Goal: Task Accomplishment & Management: Manage account settings

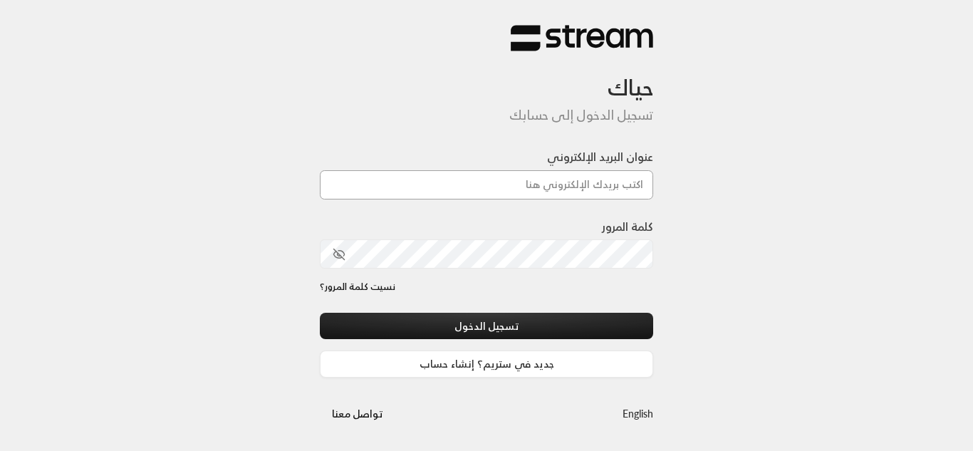
drag, startPoint x: 0, startPoint y: 0, endPoint x: 512, endPoint y: 182, distance: 543.1
click at [512, 182] on input "عنوان البريد الإلكتروني" at bounding box center [486, 184] width 333 height 29
type input "[EMAIL_ADDRESS][DOMAIN_NAME]"
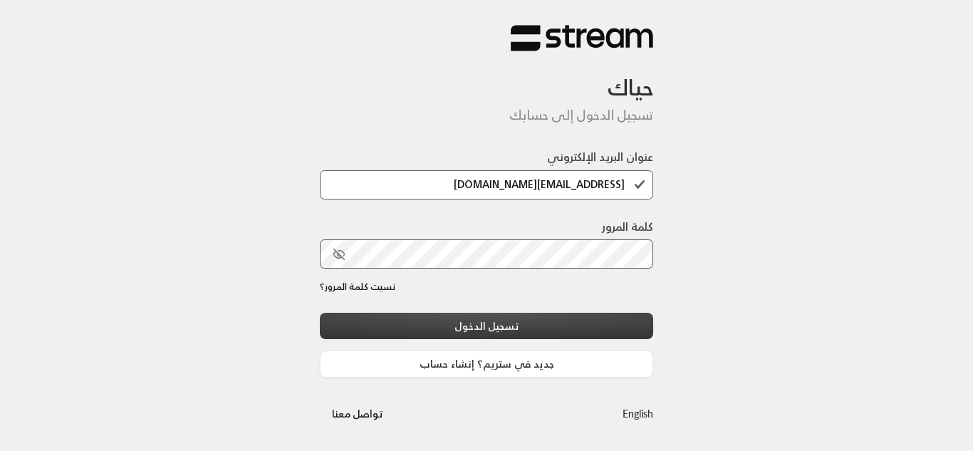
click at [497, 328] on button "تسجيل الدخول" at bounding box center [486, 326] width 333 height 26
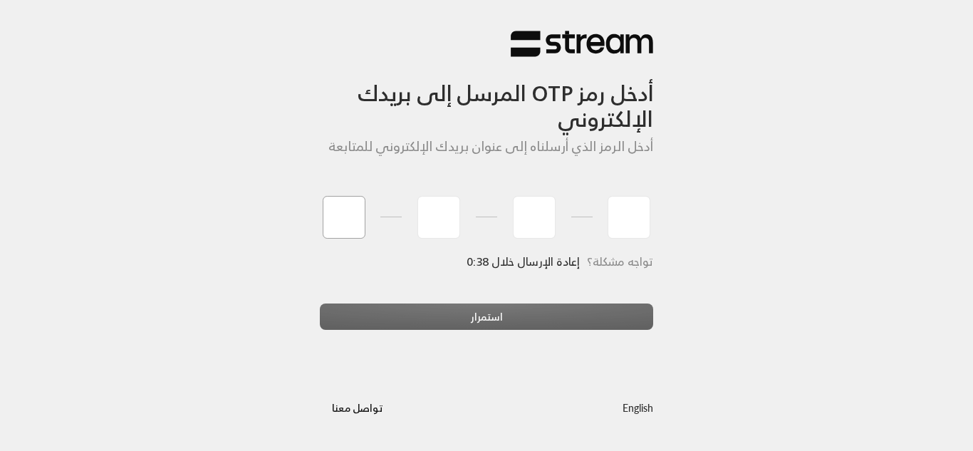
type input "4"
type input "7"
type input "8"
type input "4"
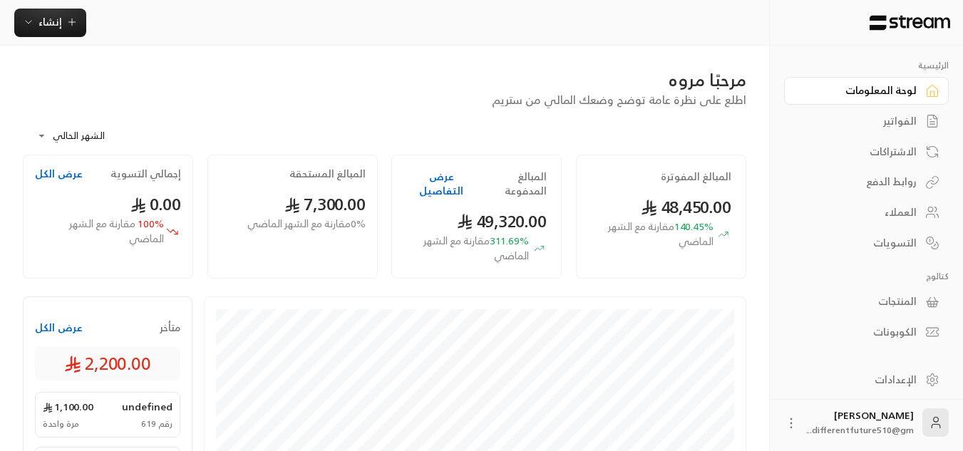
click at [904, 301] on div "المنتجات" at bounding box center [859, 301] width 115 height 14
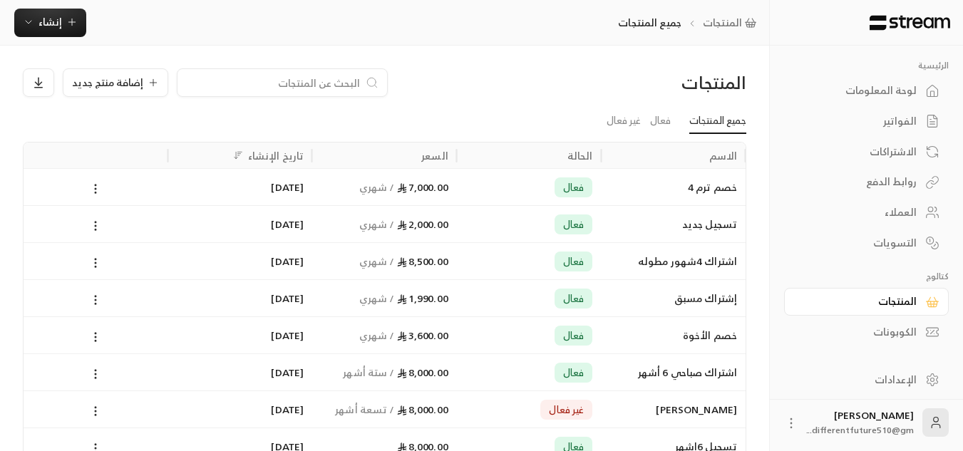
click at [784, 288] on link "المنتجات" at bounding box center [866, 302] width 165 height 28
click at [135, 85] on span "إضافة منتج جديد" at bounding box center [107, 83] width 71 height 10
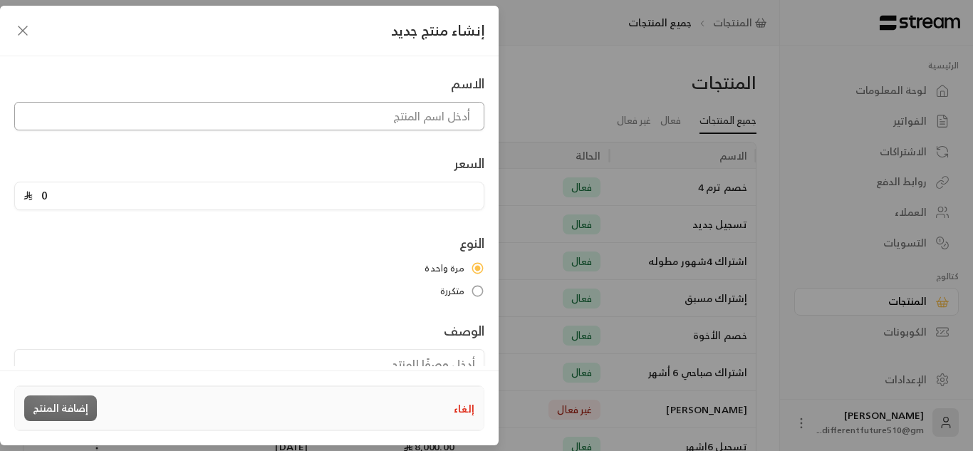
click at [238, 122] on input at bounding box center [249, 116] width 470 height 28
type input "‘"
type input "إشتراك 5شهور"
click at [47, 194] on input "0" at bounding box center [254, 195] width 442 height 27
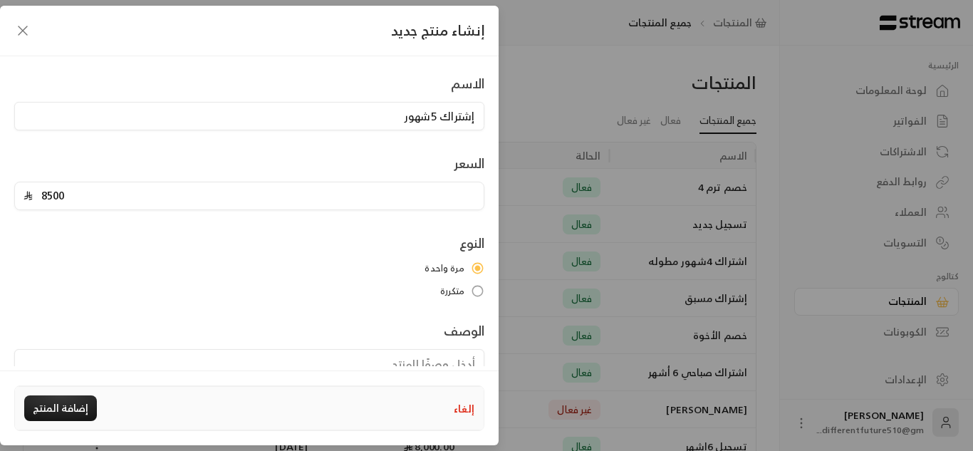
type input "8500"
click at [66, 404] on button "إضافة المنتج" at bounding box center [60, 408] width 73 height 26
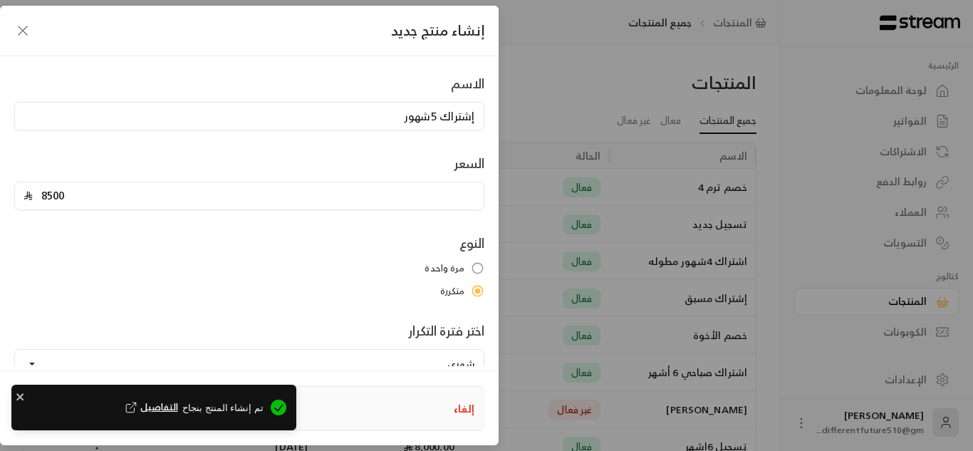
type input "0"
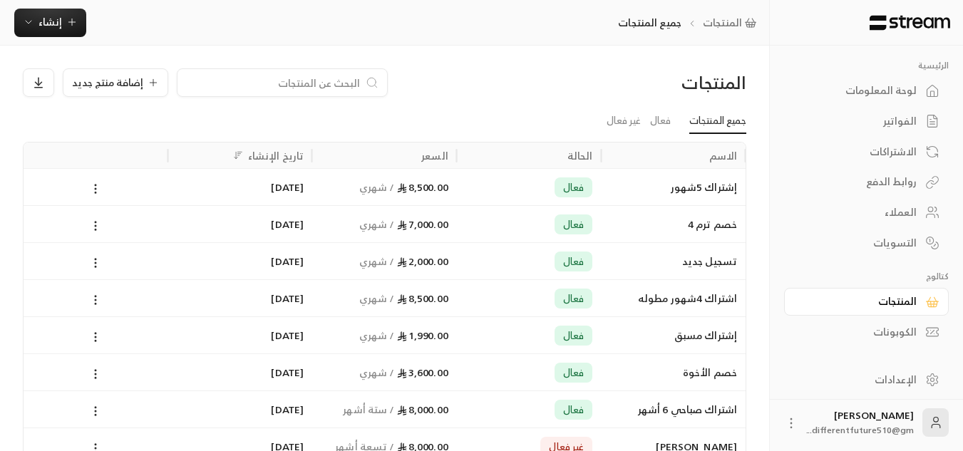
click at [885, 147] on div "الاشتراكات" at bounding box center [859, 152] width 115 height 14
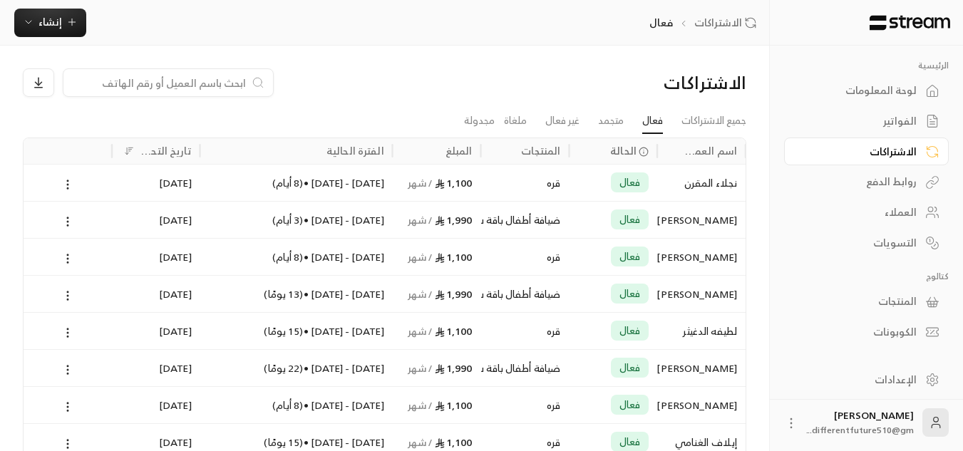
click at [904, 214] on div "العملاء" at bounding box center [859, 212] width 115 height 14
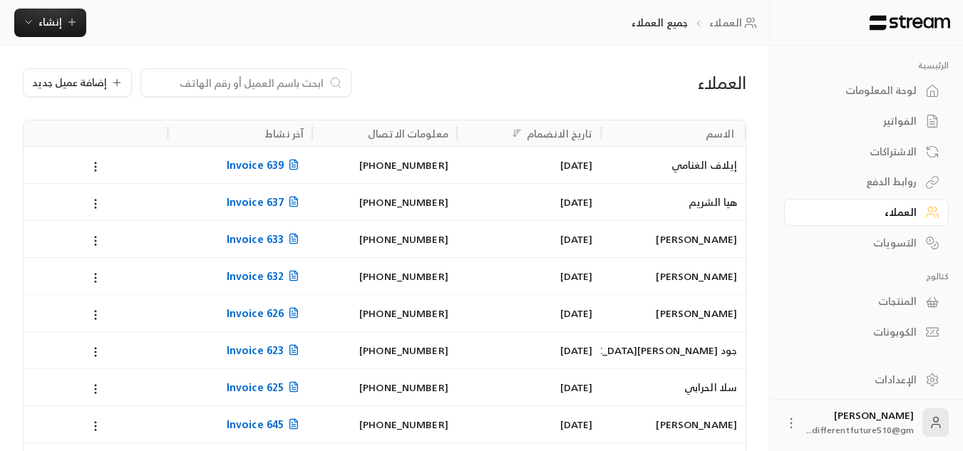
click at [311, 85] on input at bounding box center [237, 83] width 174 height 16
click at [316, 78] on input at bounding box center [237, 83] width 174 height 16
click at [313, 79] on input at bounding box center [237, 83] width 174 height 16
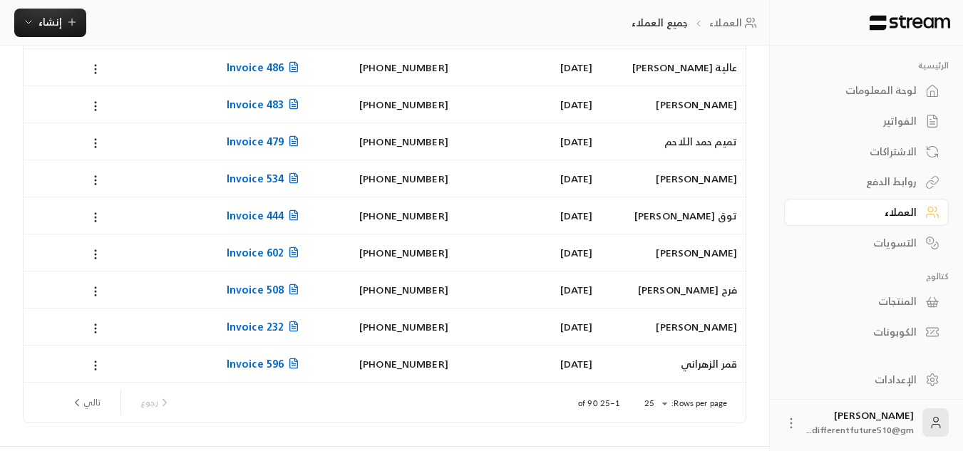
scroll to position [729, 0]
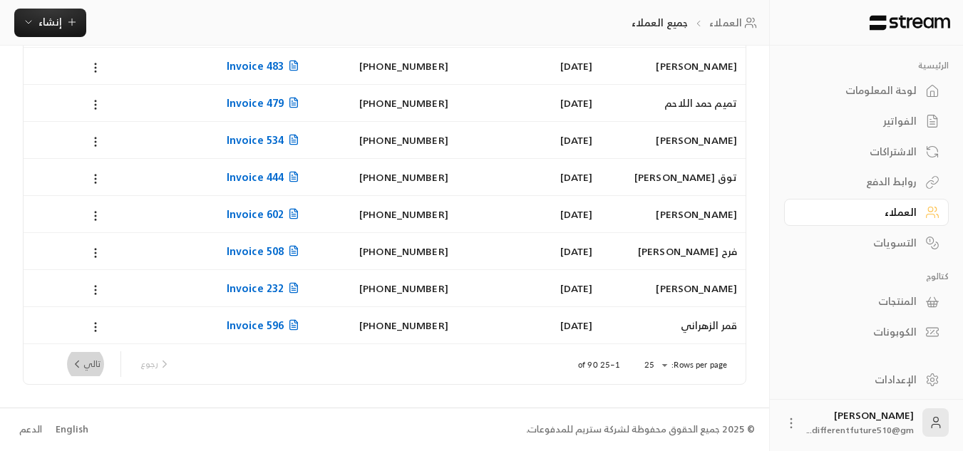
click at [83, 360] on button "تالي" at bounding box center [85, 364] width 41 height 24
click at [103, 367] on button "تالي" at bounding box center [85, 364] width 41 height 24
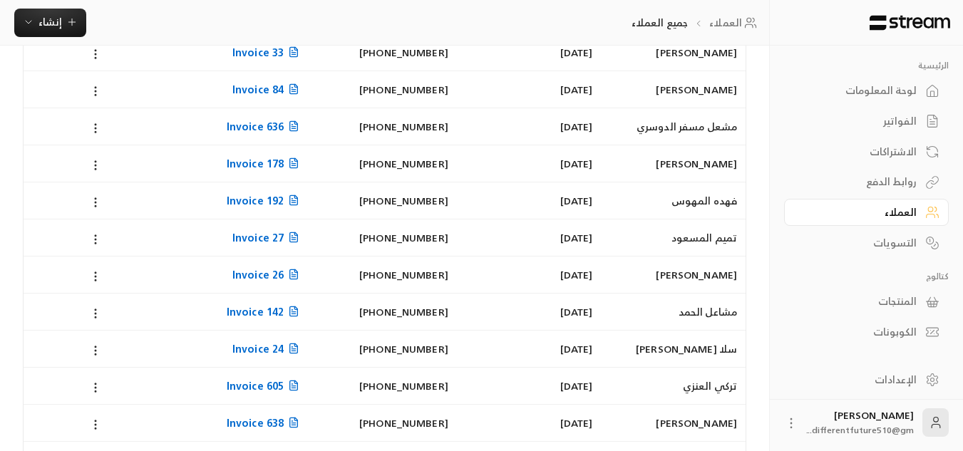
scroll to position [484, 0]
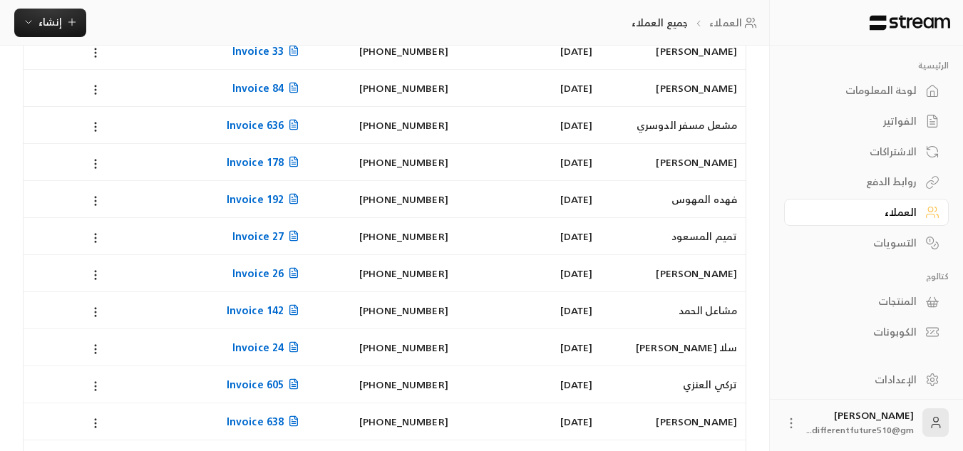
click at [90, 384] on icon at bounding box center [95, 386] width 13 height 13
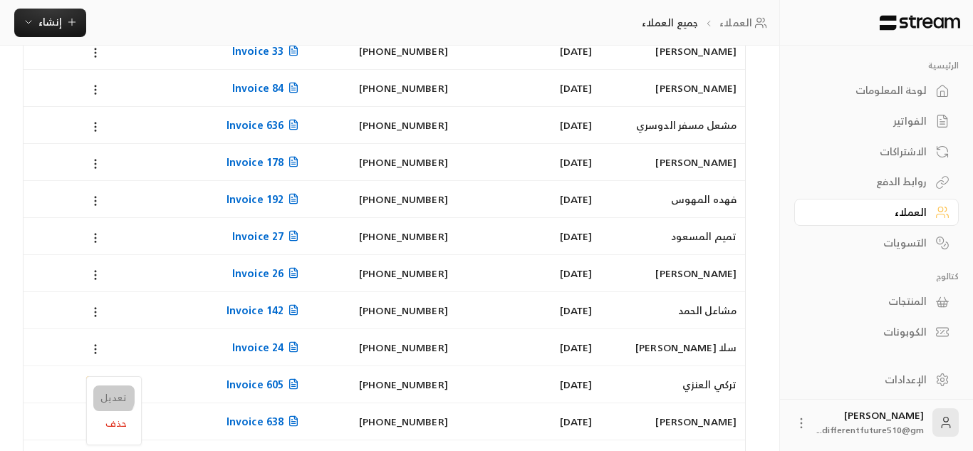
click at [102, 395] on li "تعديل" at bounding box center [113, 398] width 41 height 26
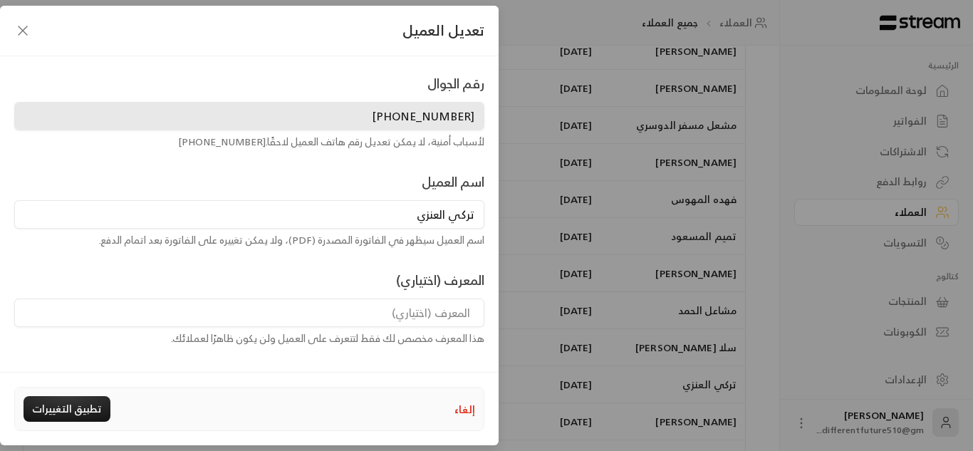
click at [522, 249] on div "تعديل العميل رقم الجوال [PHONE_NUMBER] لأسباب أمنية، لا يمكن تعديل رقم هاتف الع…" at bounding box center [486, 225] width 973 height 451
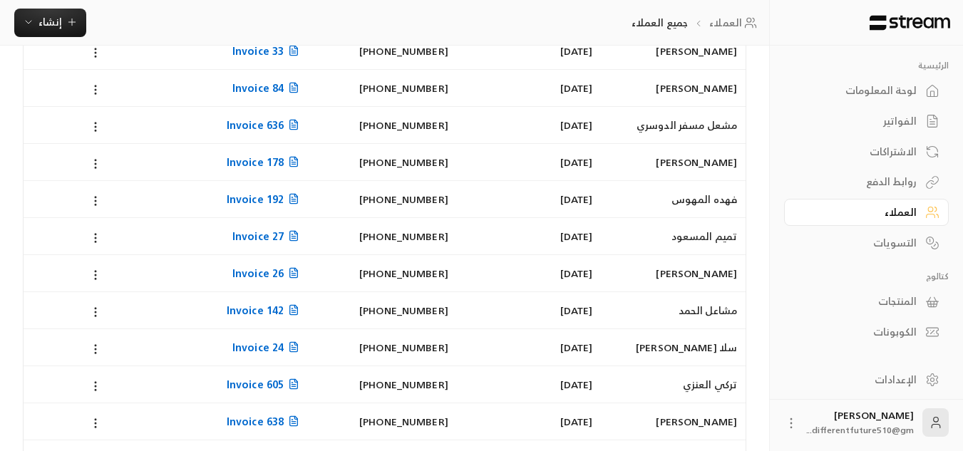
click at [834, 113] on link "الفواتير" at bounding box center [866, 122] width 165 height 28
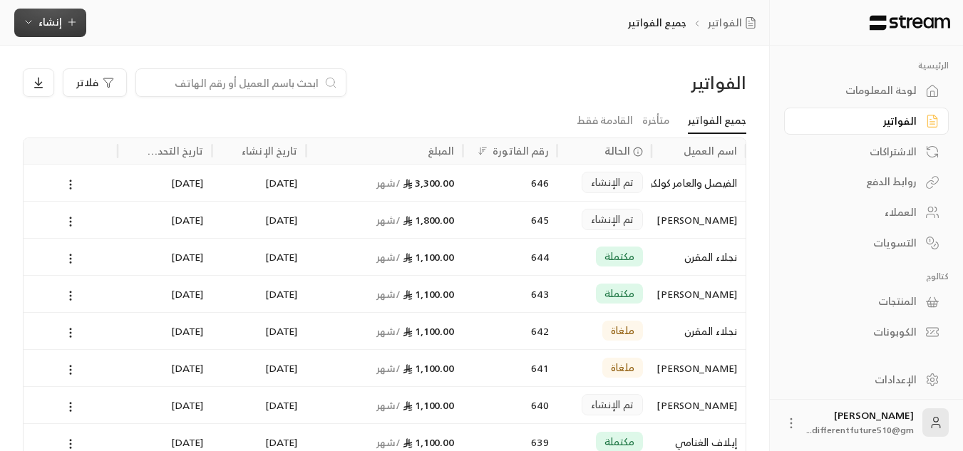
click at [55, 15] on span "إنشاء" at bounding box center [50, 22] width 24 height 18
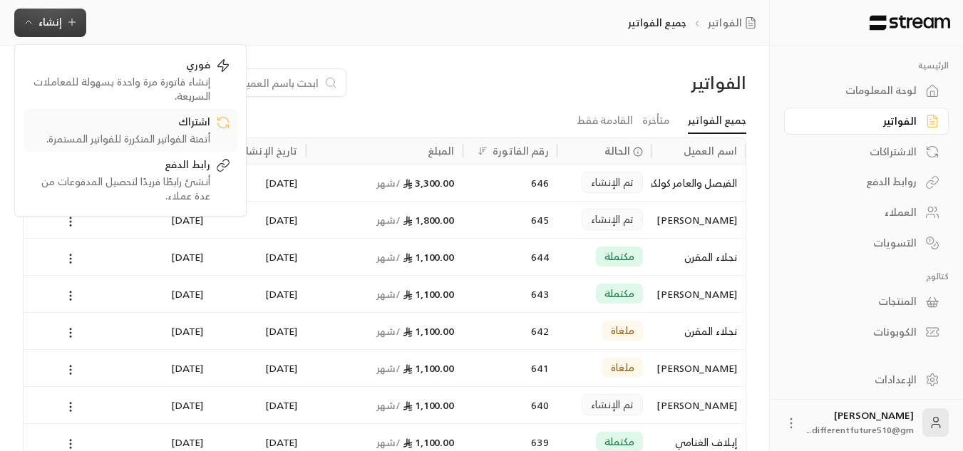
click at [155, 128] on div "اشتراك" at bounding box center [121, 123] width 180 height 17
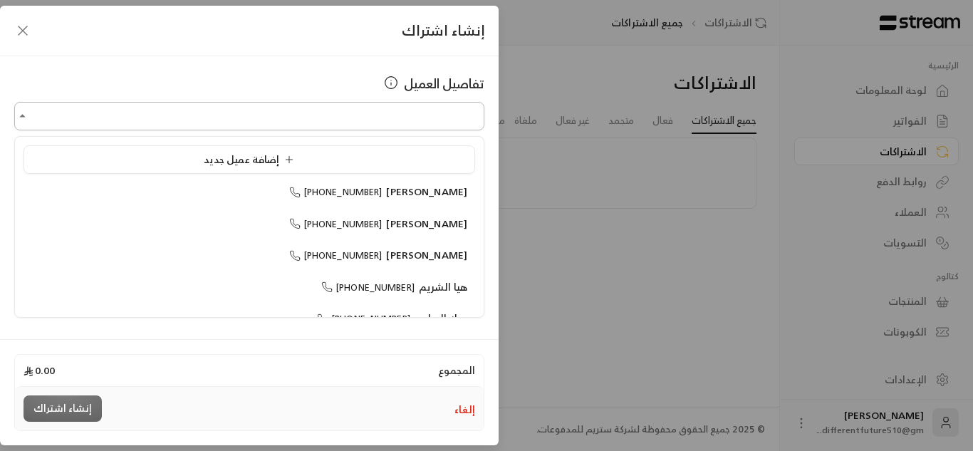
click at [224, 124] on input "اختر العميل" at bounding box center [249, 116] width 470 height 25
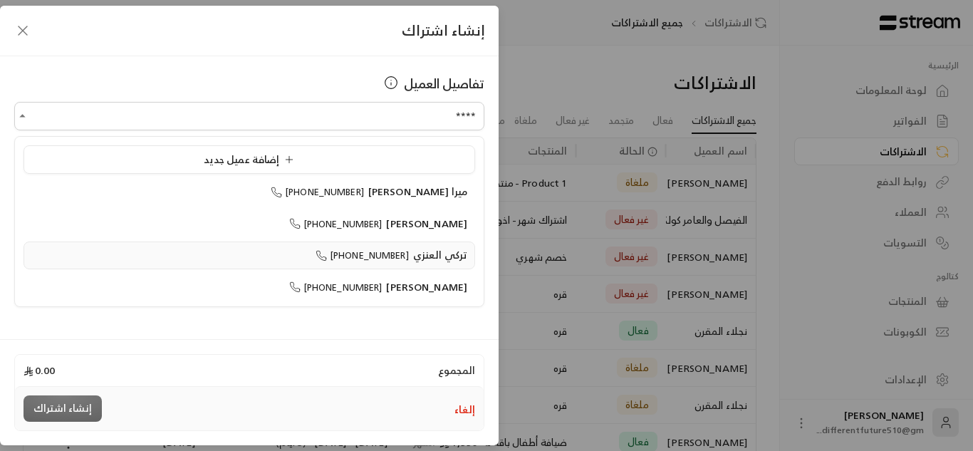
click at [326, 258] on div "[PERSON_NAME] [PHONE_NUMBER]" at bounding box center [249, 255] width 436 height 15
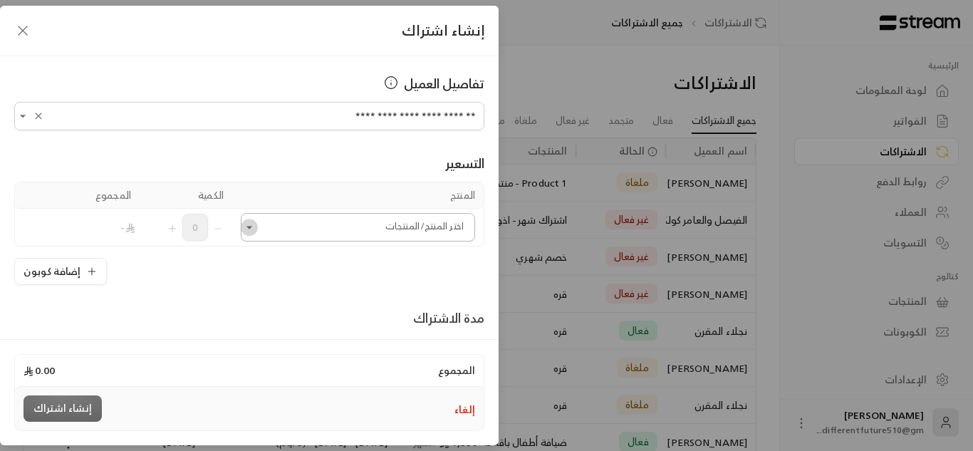
click at [256, 232] on icon "Open" at bounding box center [249, 227] width 14 height 14
type input "**********"
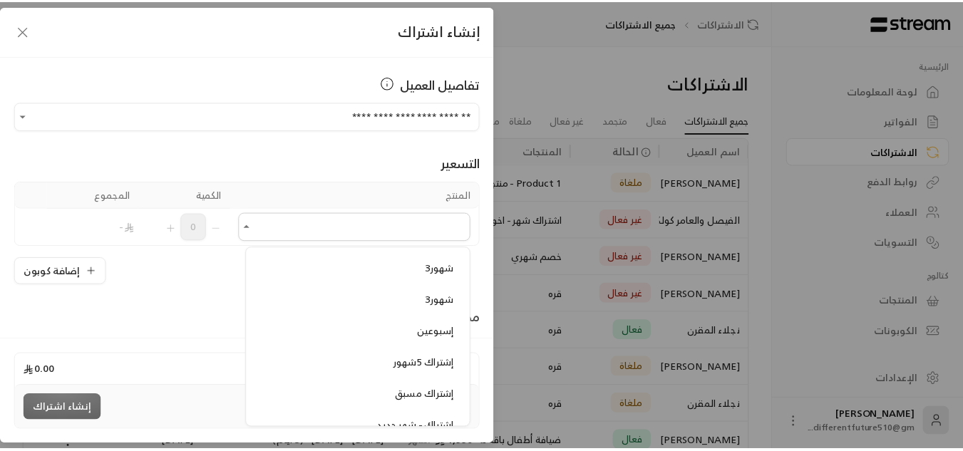
scroll to position [256, 0]
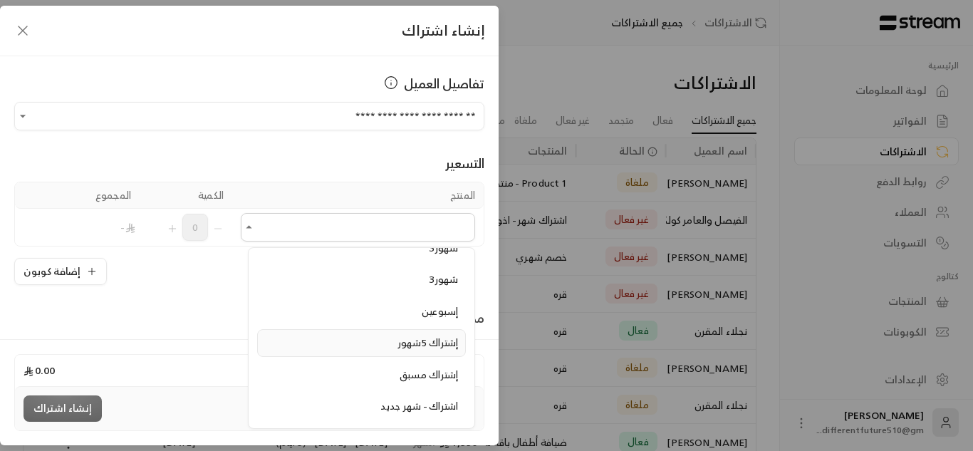
click at [333, 348] on div "إشتراك 5شهور" at bounding box center [361, 343] width 193 height 15
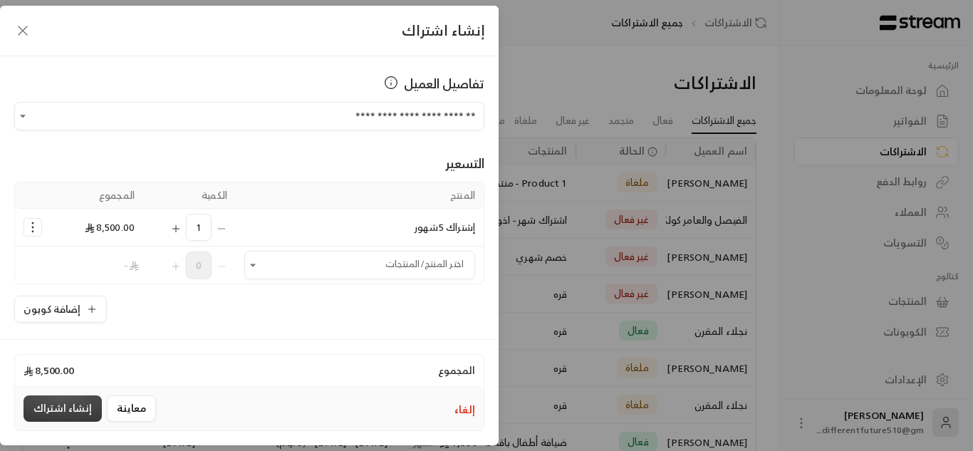
click at [61, 410] on button "إنشاء اشتراك" at bounding box center [63, 408] width 78 height 26
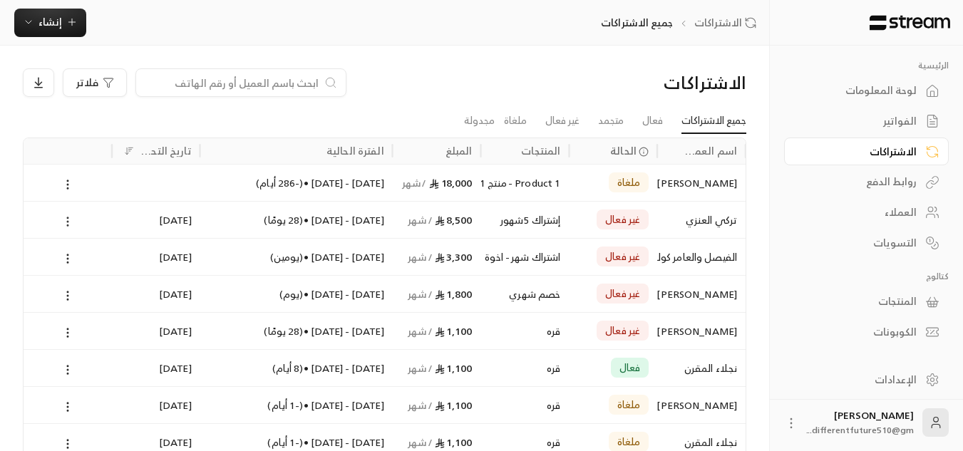
click at [66, 219] on icon at bounding box center [67, 221] width 13 height 13
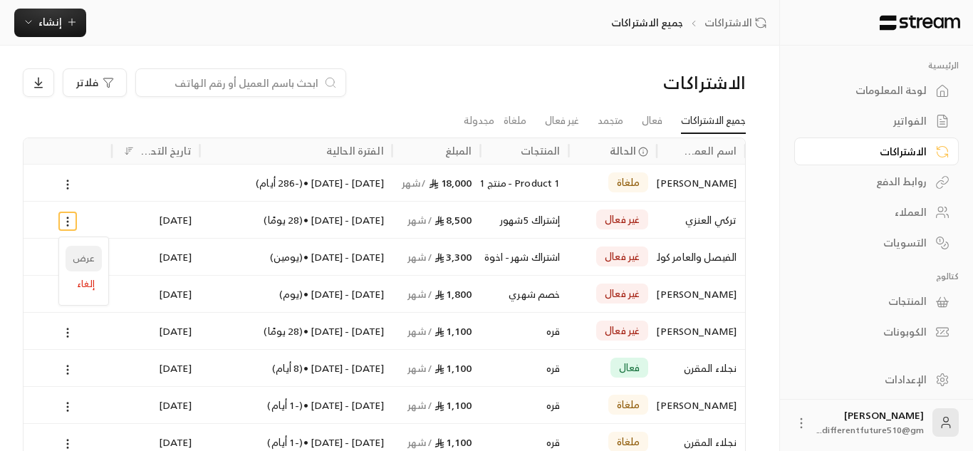
click at [81, 261] on link "عرض" at bounding box center [84, 259] width 36 height 26
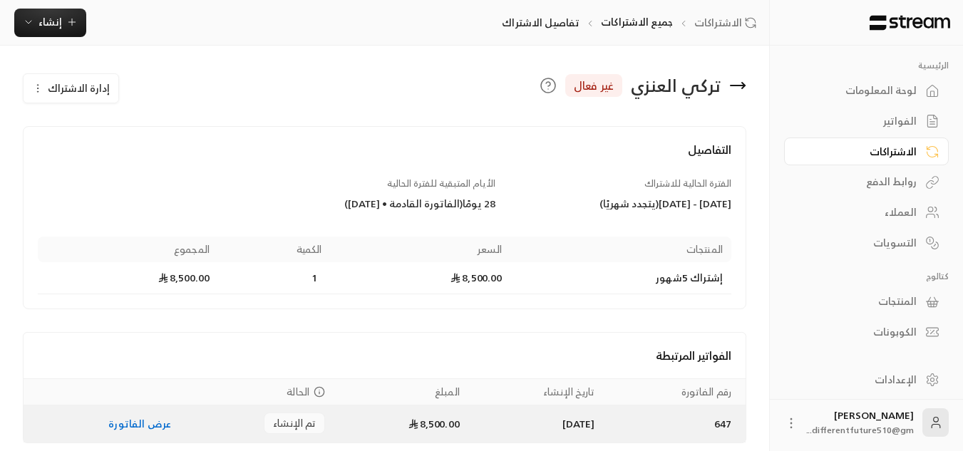
click at [127, 428] on link "عرض الفاتورة" at bounding box center [139, 424] width 63 height 18
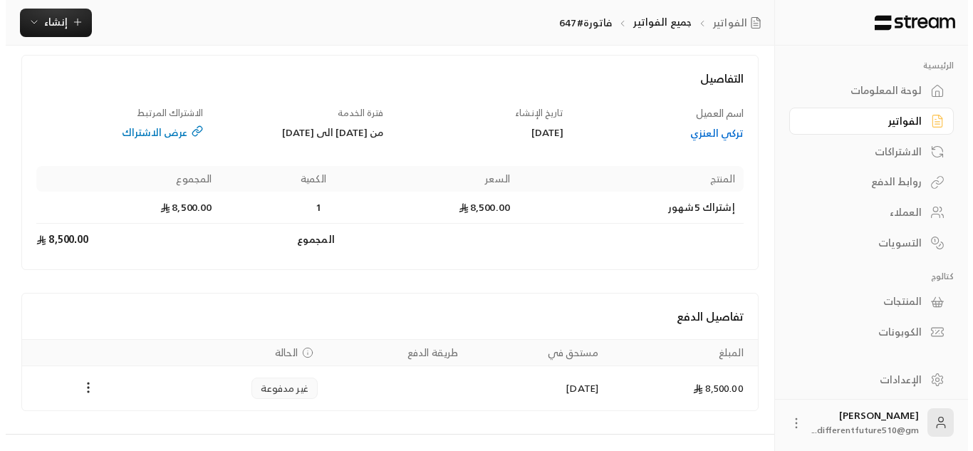
scroll to position [97, 0]
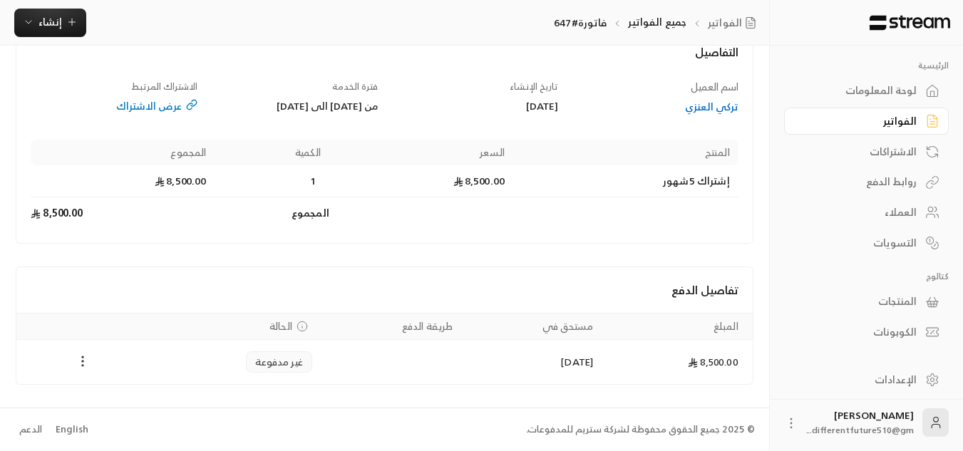
click at [88, 358] on icon "Payments" at bounding box center [83, 361] width 14 height 14
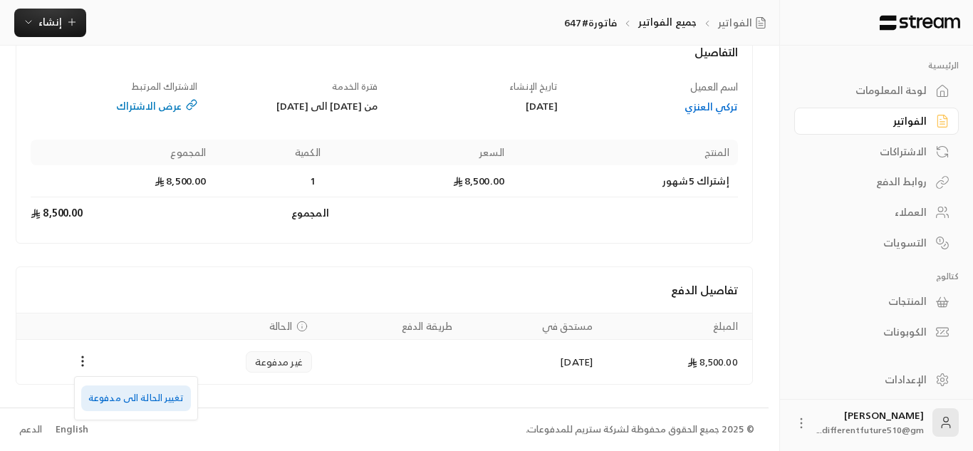
click at [103, 398] on li "تغيير الحالة الى مدفوعة" at bounding box center [136, 398] width 110 height 26
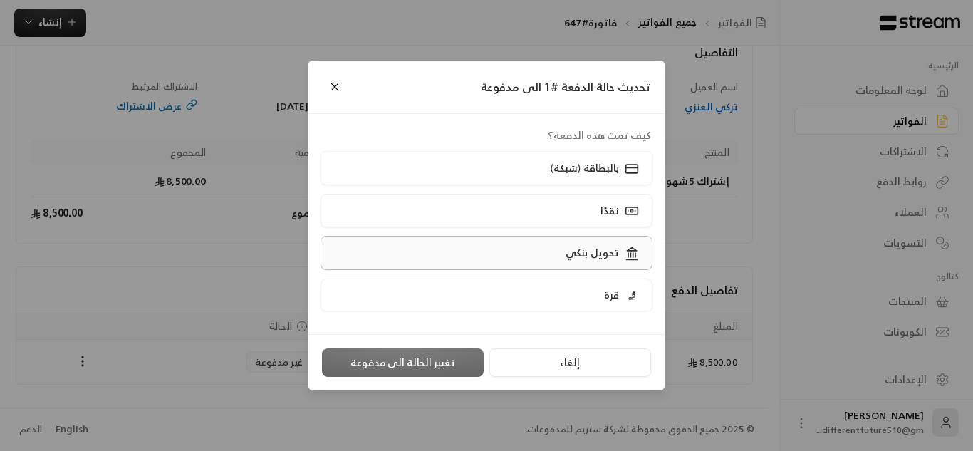
click at [448, 252] on label "تحويل بنكي" at bounding box center [487, 252] width 333 height 33
click at [432, 357] on button "تغيير الحالة الى مدفوعة" at bounding box center [403, 362] width 162 height 28
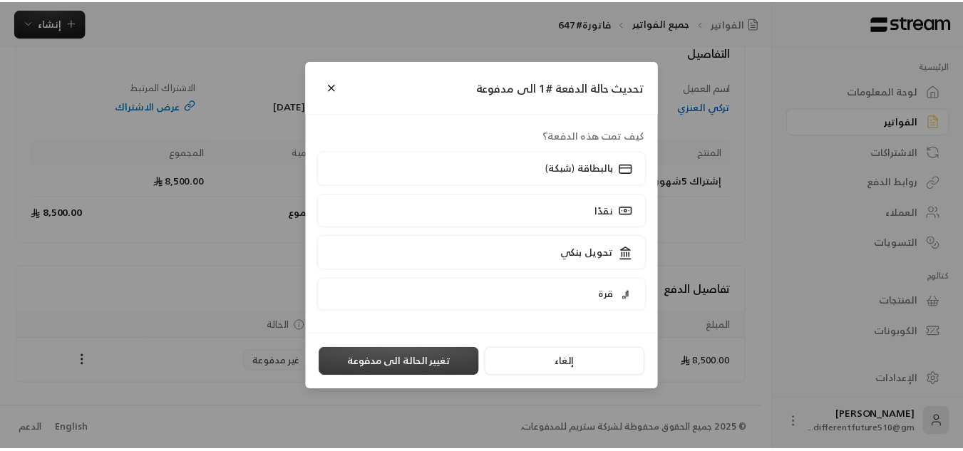
scroll to position [0, 0]
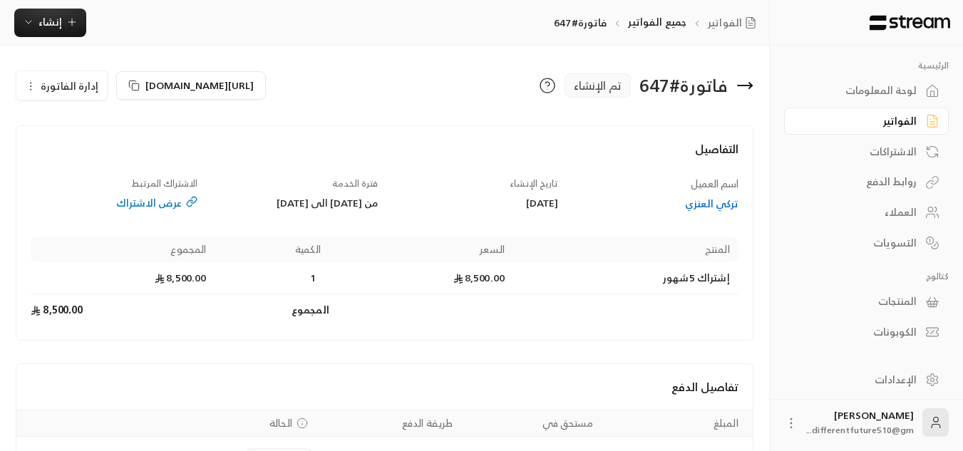
click at [840, 120] on div "الفواتير" at bounding box center [859, 121] width 115 height 14
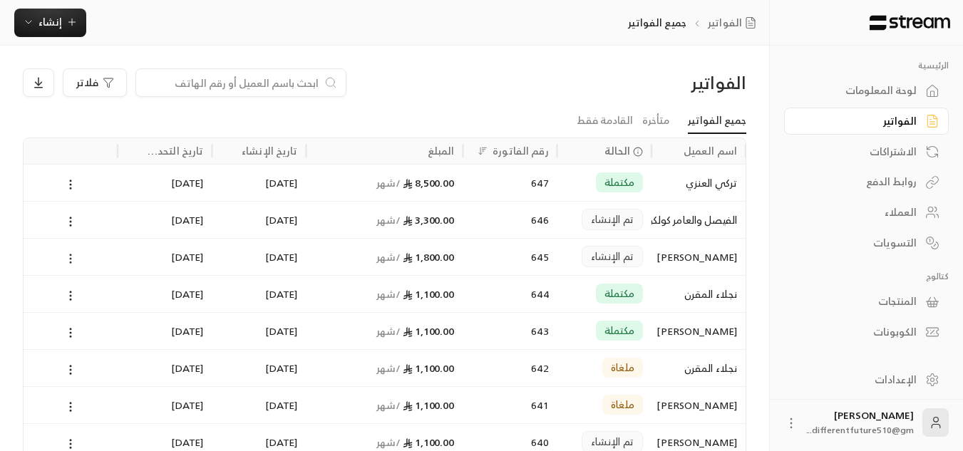
click at [72, 259] on icon at bounding box center [70, 258] width 13 height 13
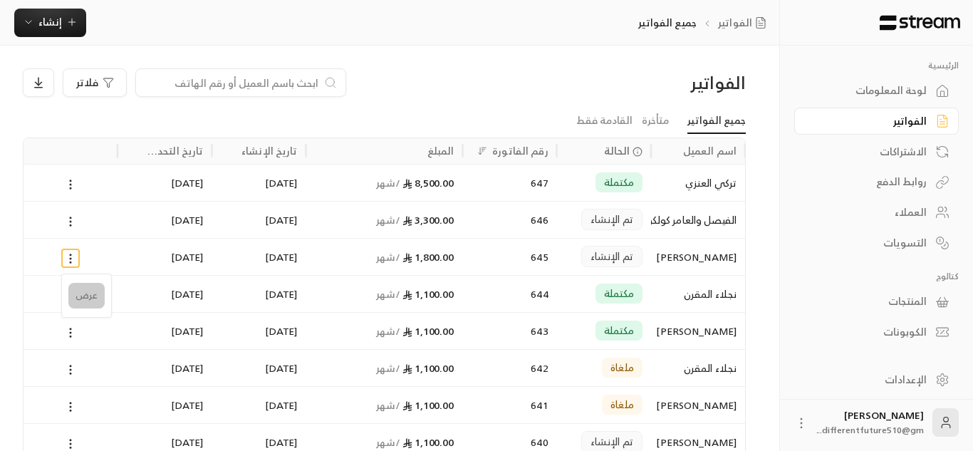
click at [79, 293] on li "عرض" at bounding box center [86, 296] width 36 height 26
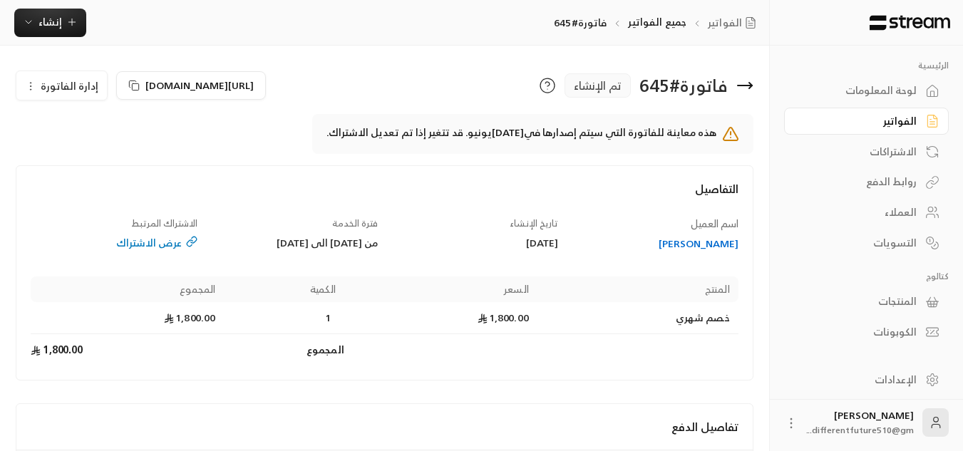
click at [33, 82] on icon "button" at bounding box center [30, 86] width 11 height 11
click at [55, 157] on link "إلغاء" at bounding box center [70, 153] width 88 height 26
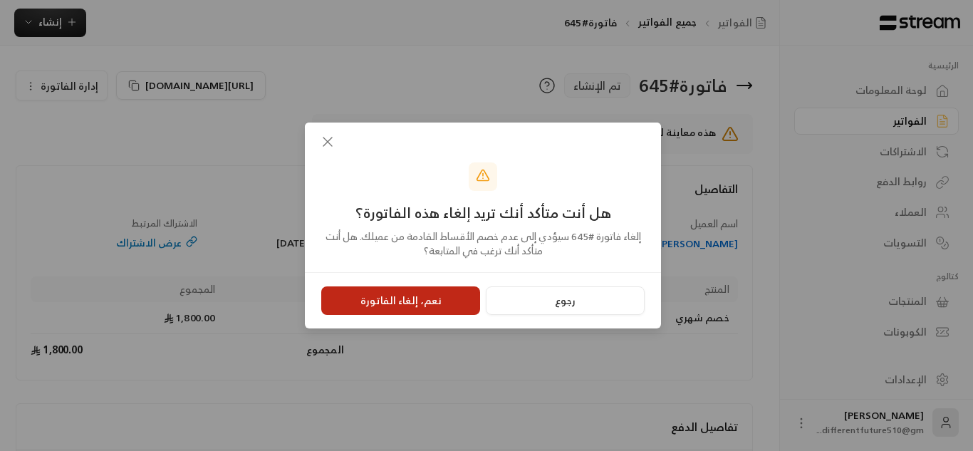
click at [373, 299] on button "نعم، إلغاء الفاتورة" at bounding box center [400, 300] width 159 height 28
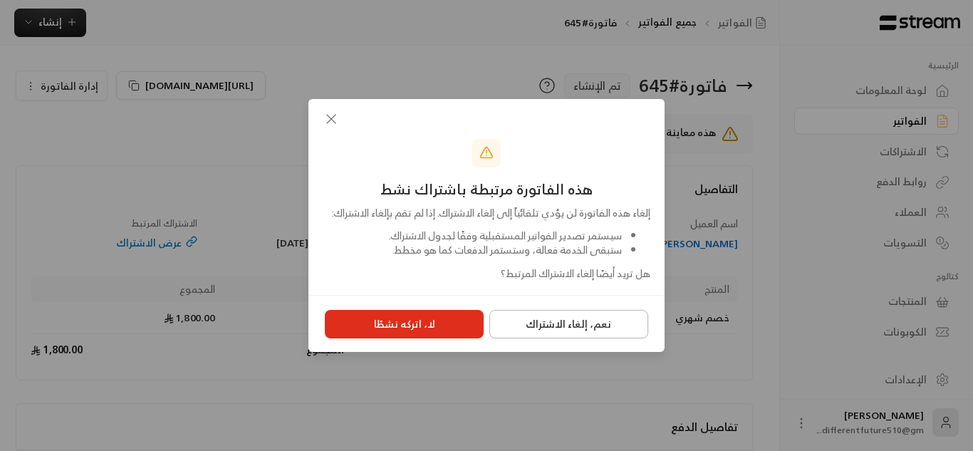
click at [526, 331] on button "نعم، إلغاء الاشتراك" at bounding box center [568, 324] width 159 height 28
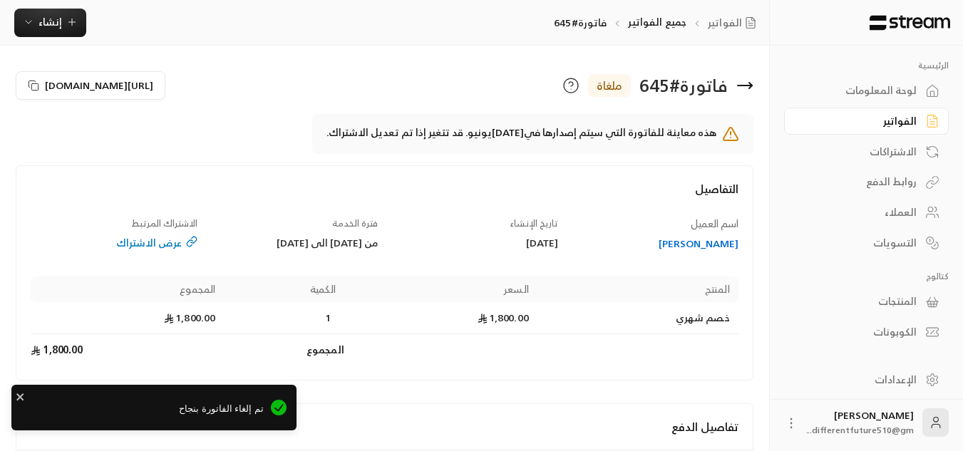
click at [797, 126] on link "الفواتير" at bounding box center [866, 122] width 165 height 28
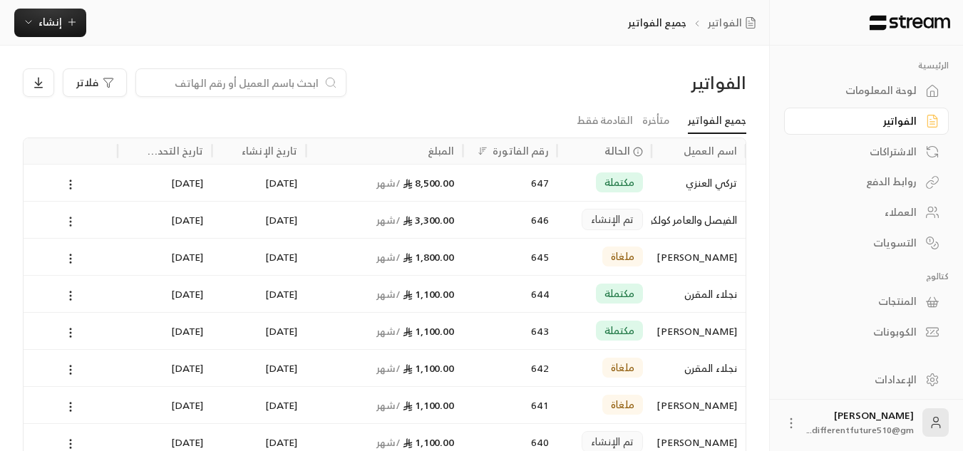
click at [74, 221] on icon at bounding box center [70, 221] width 13 height 13
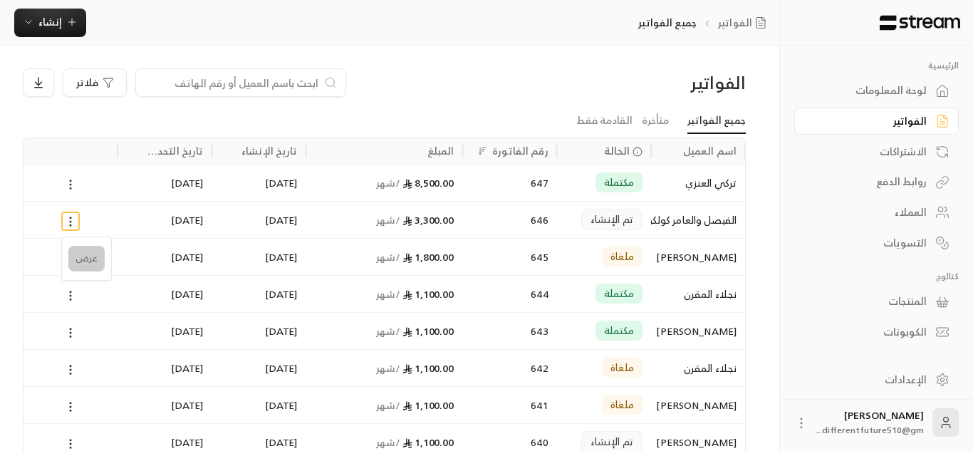
click at [78, 269] on li "عرض" at bounding box center [86, 259] width 36 height 26
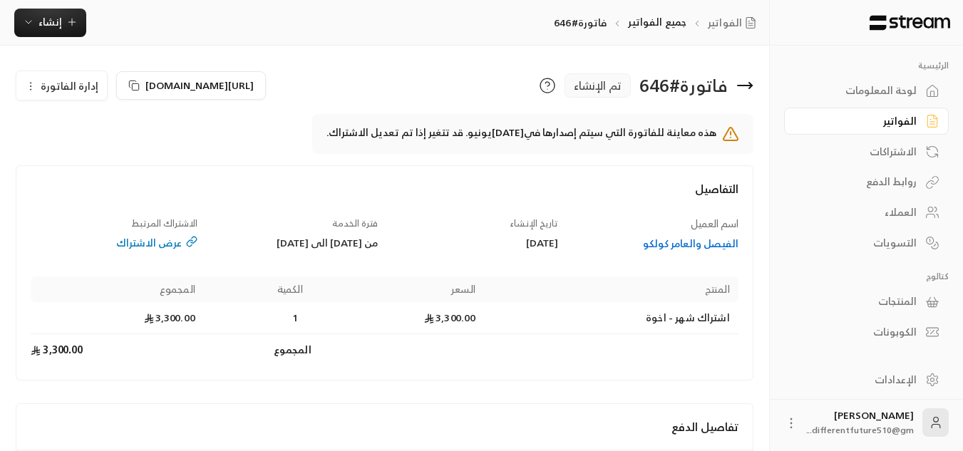
click at [37, 88] on button "إدارة الفاتورة" at bounding box center [61, 85] width 90 height 28
click at [65, 145] on link "إلغاء" at bounding box center [70, 153] width 88 height 26
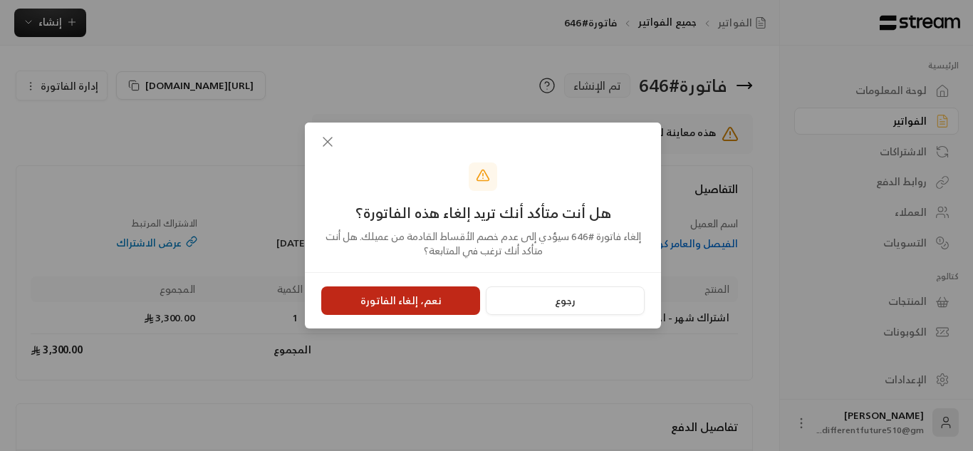
click at [379, 301] on button "نعم، إلغاء الفاتورة" at bounding box center [400, 300] width 159 height 28
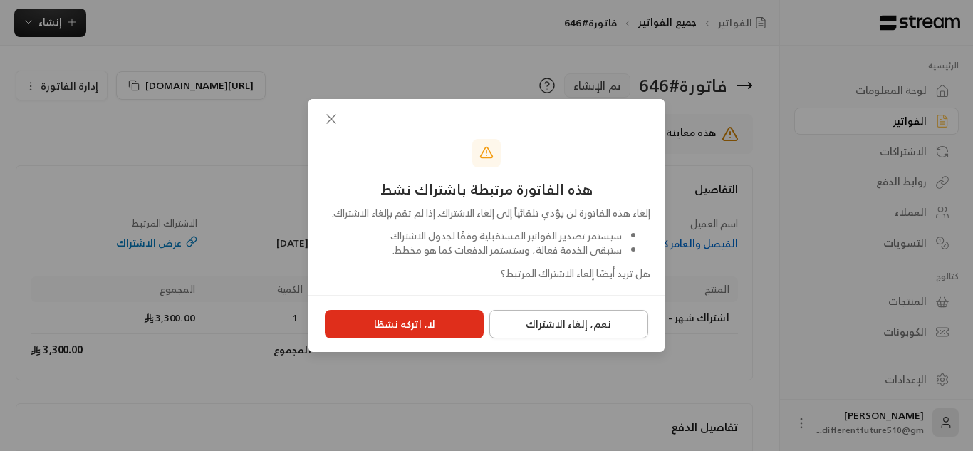
click at [623, 334] on button "نعم، إلغاء الاشتراك" at bounding box center [568, 324] width 159 height 28
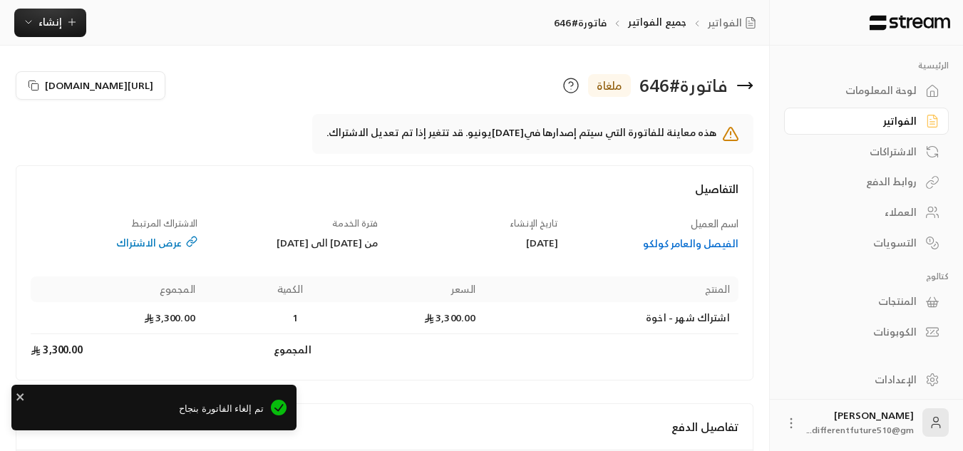
click at [908, 114] on div "الفواتير" at bounding box center [859, 121] width 115 height 14
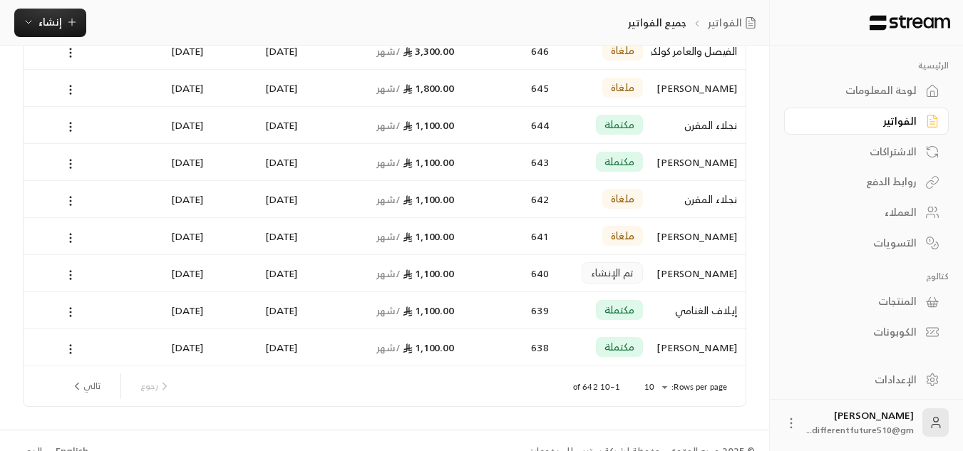
scroll to position [171, 0]
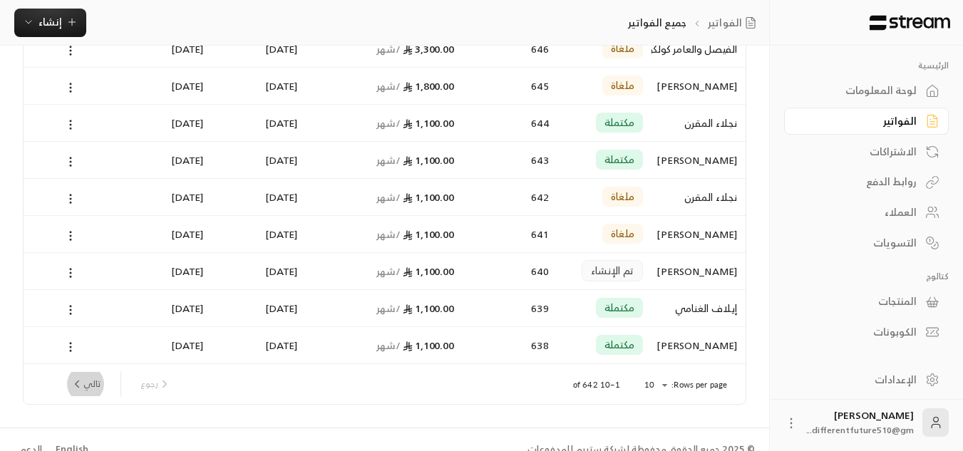
click at [83, 378] on button "تالي" at bounding box center [85, 384] width 41 height 24
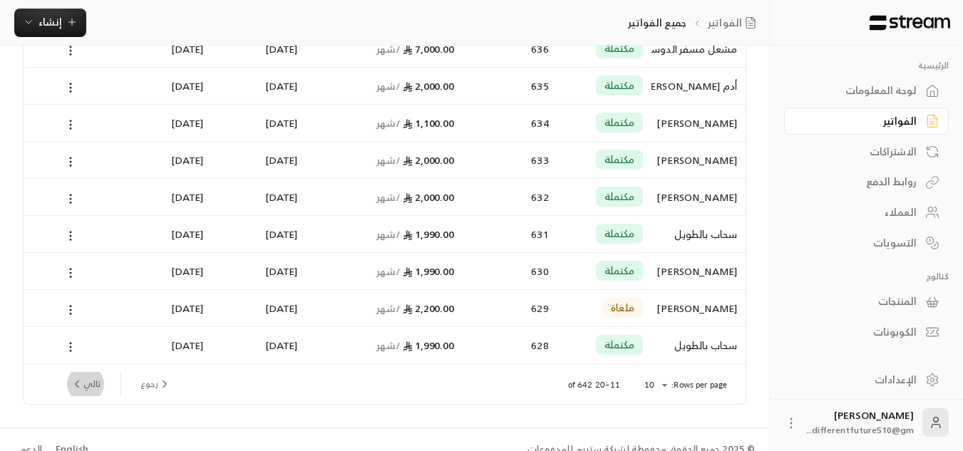
click at [84, 381] on button "تالي" at bounding box center [85, 384] width 41 height 24
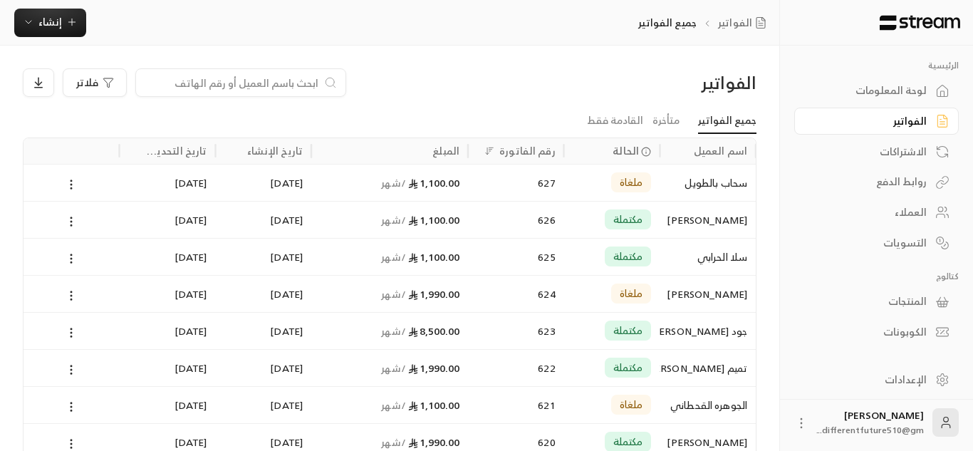
click at [84, 381] on div "الفواتير فلاتر جميع الفواتير متأخرة القادمة فقط اسم العميل الحالة رقم الفاتورة …" at bounding box center [389, 322] width 779 height 553
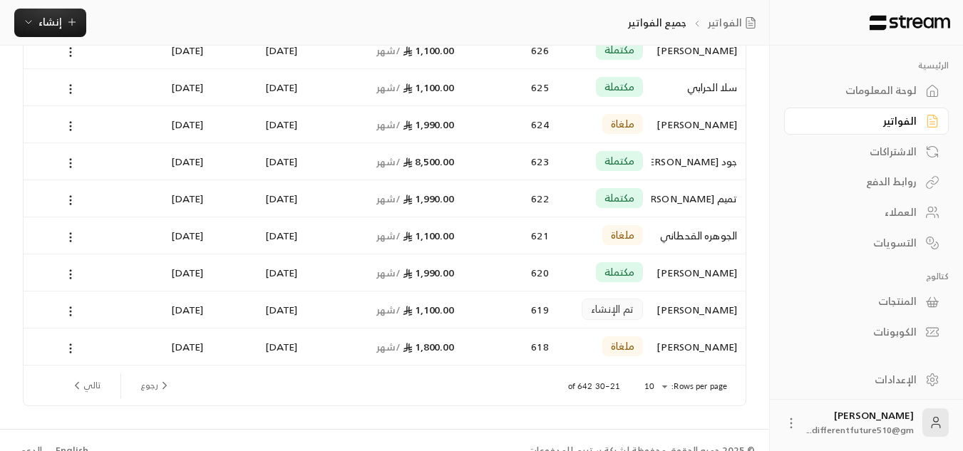
scroll to position [191, 0]
